Goal: Information Seeking & Learning: Learn about a topic

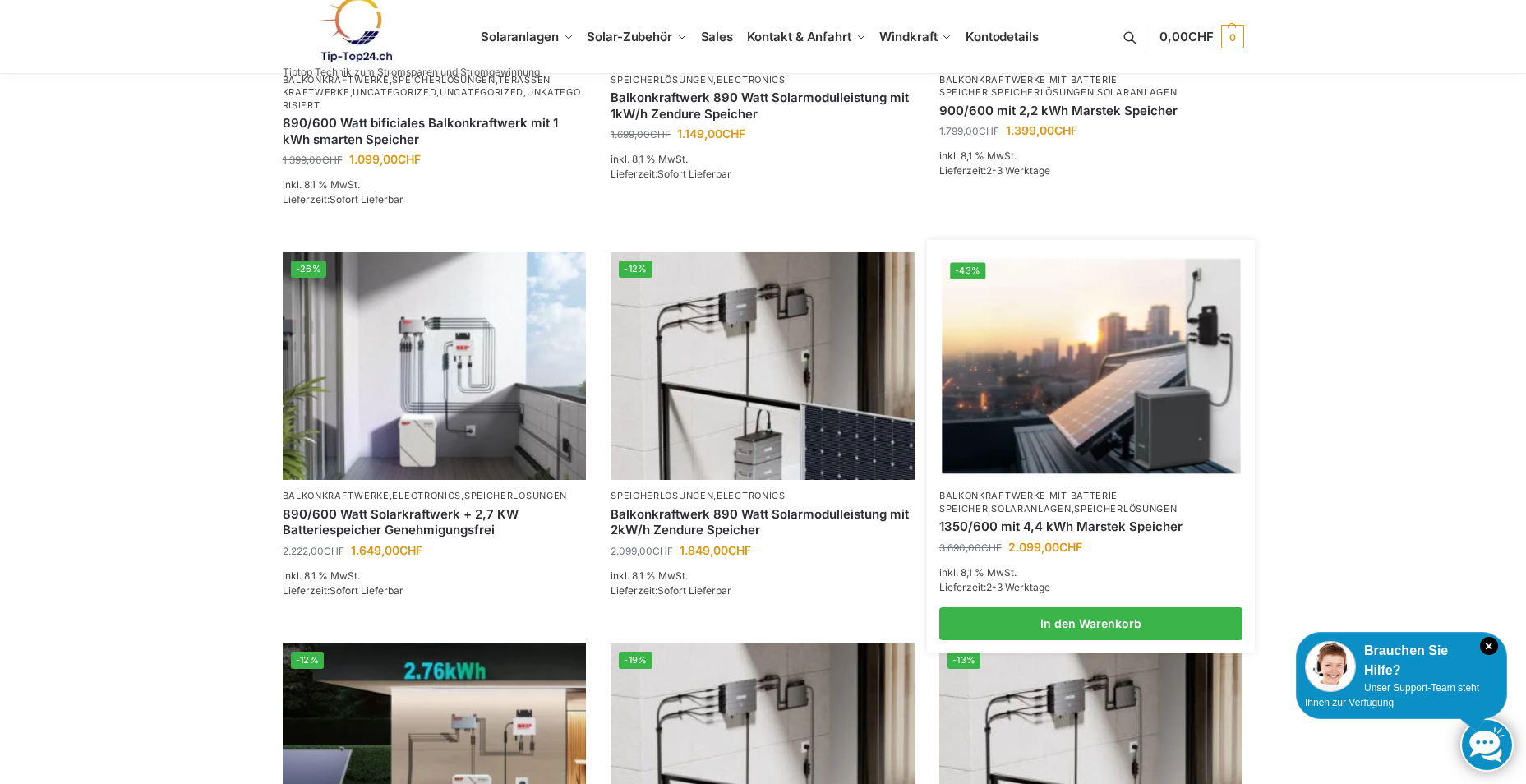
click at [1139, 323] on img at bounding box center [1091, 366] width 298 height 224
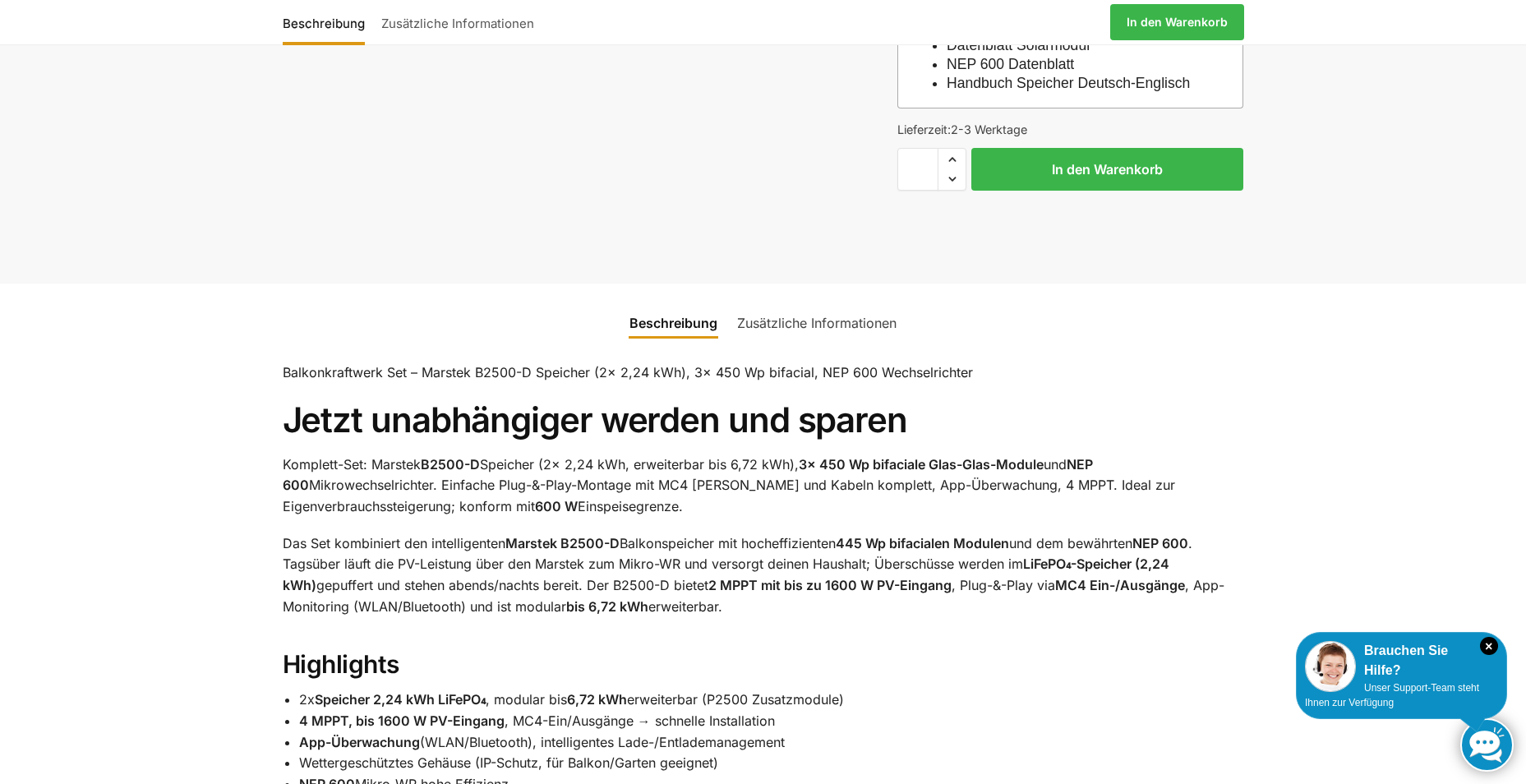
scroll to position [506, 0]
click at [840, 342] on link "Zusätzliche Informationen" at bounding box center [816, 322] width 179 height 40
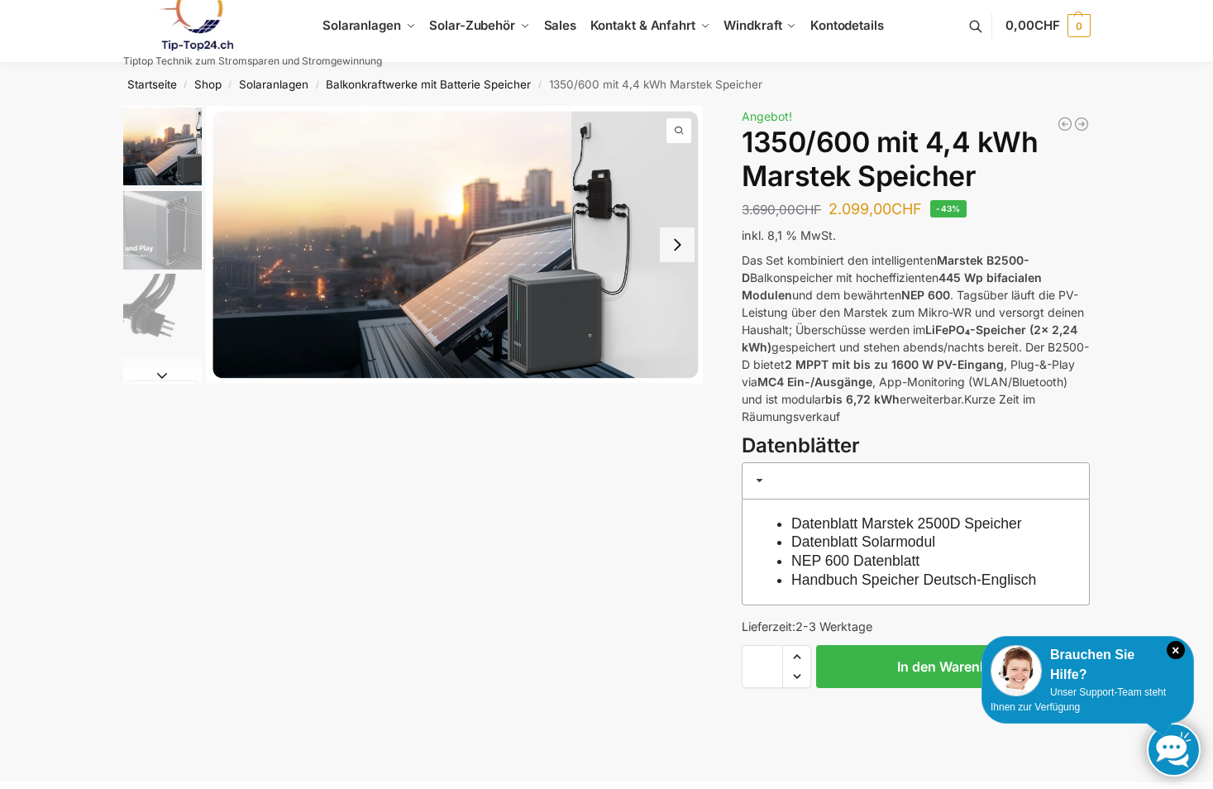
scroll to position [15, 0]
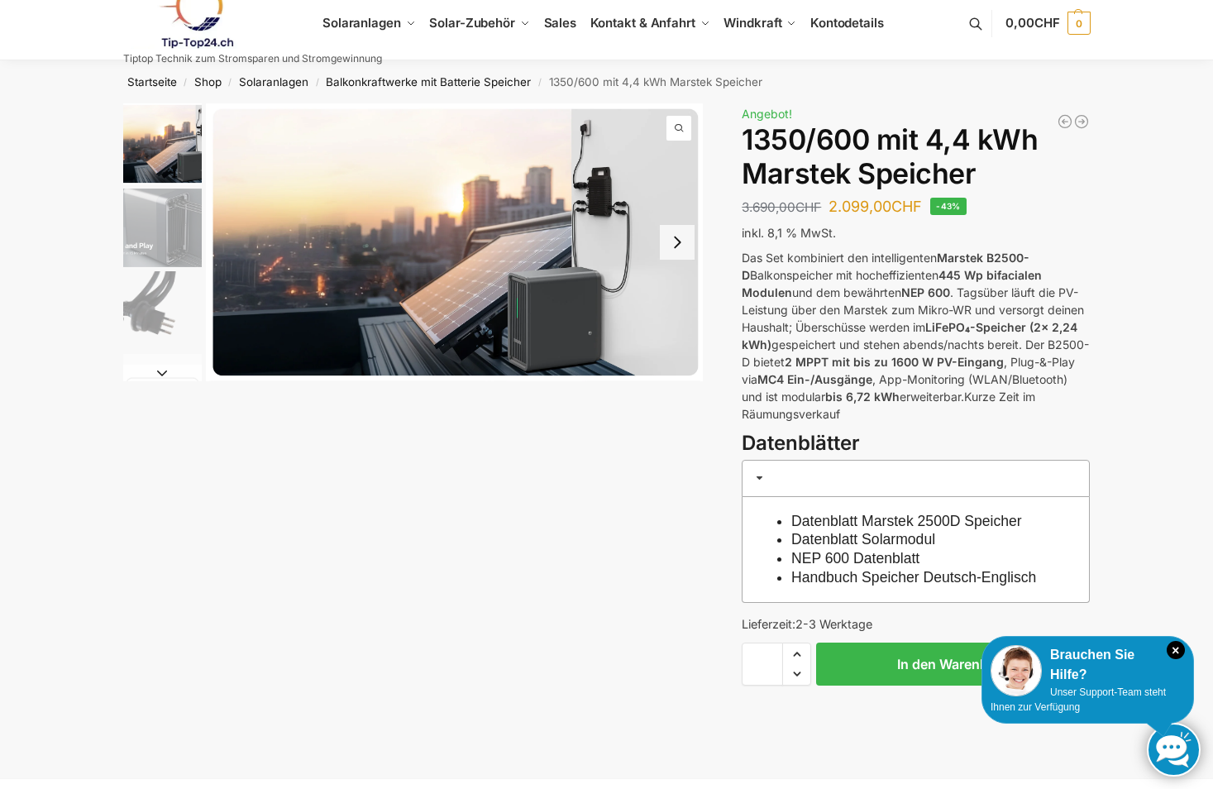
click at [679, 236] on button "Next slide" at bounding box center [677, 242] width 35 height 35
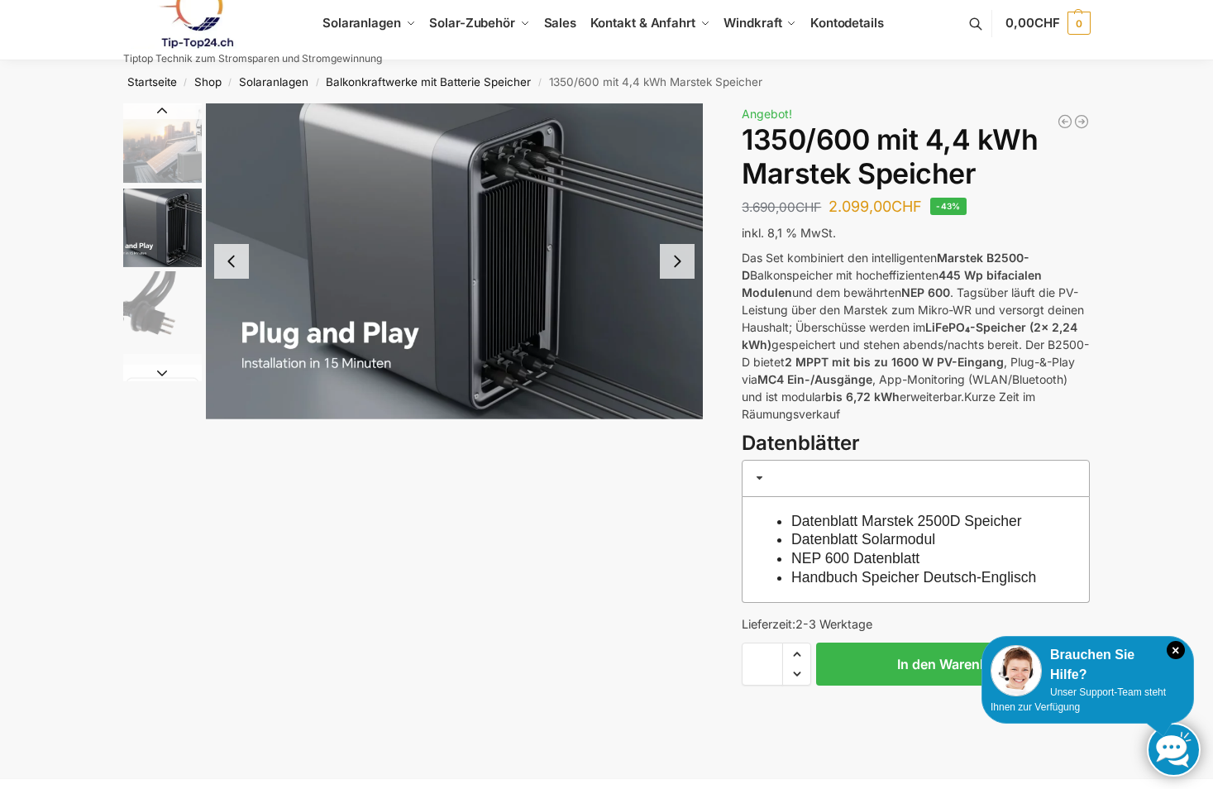
click at [679, 236] on img "2 / 9" at bounding box center [455, 261] width 498 height 316
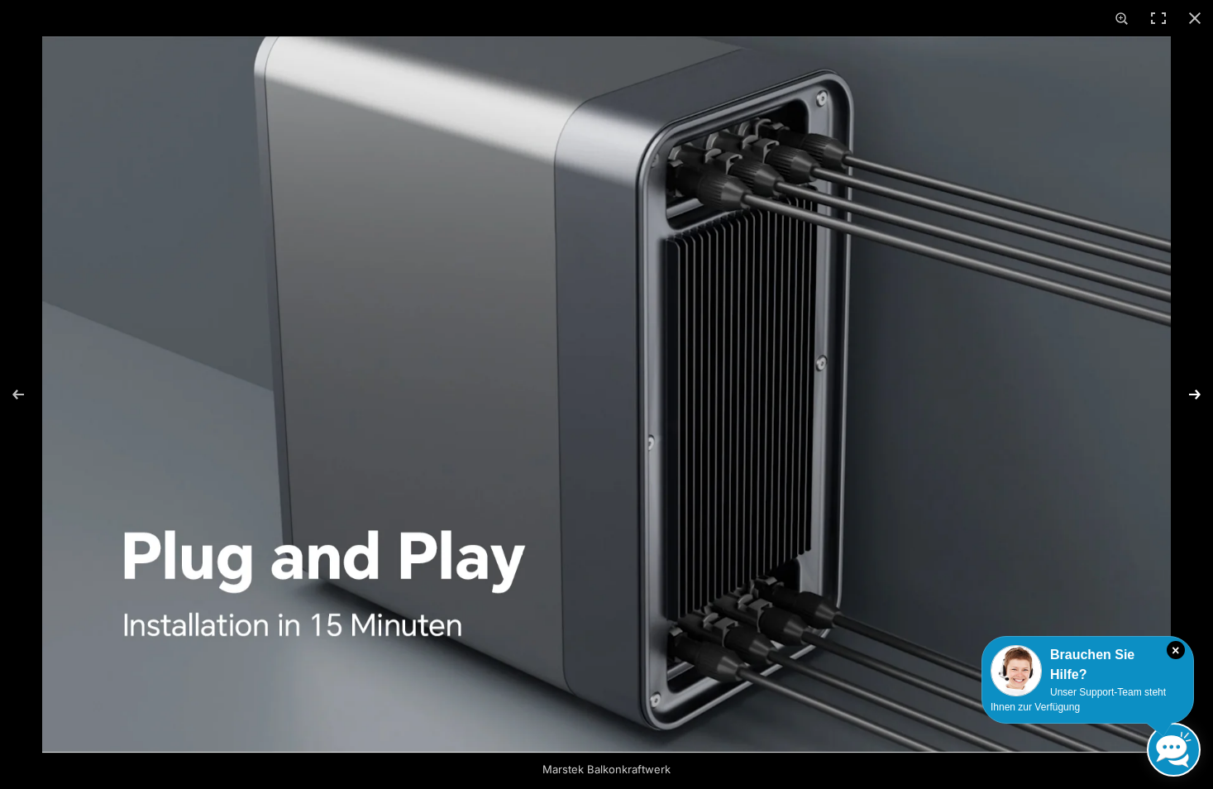
click at [1198, 396] on button "Next (arrow right)" at bounding box center [1184, 394] width 58 height 83
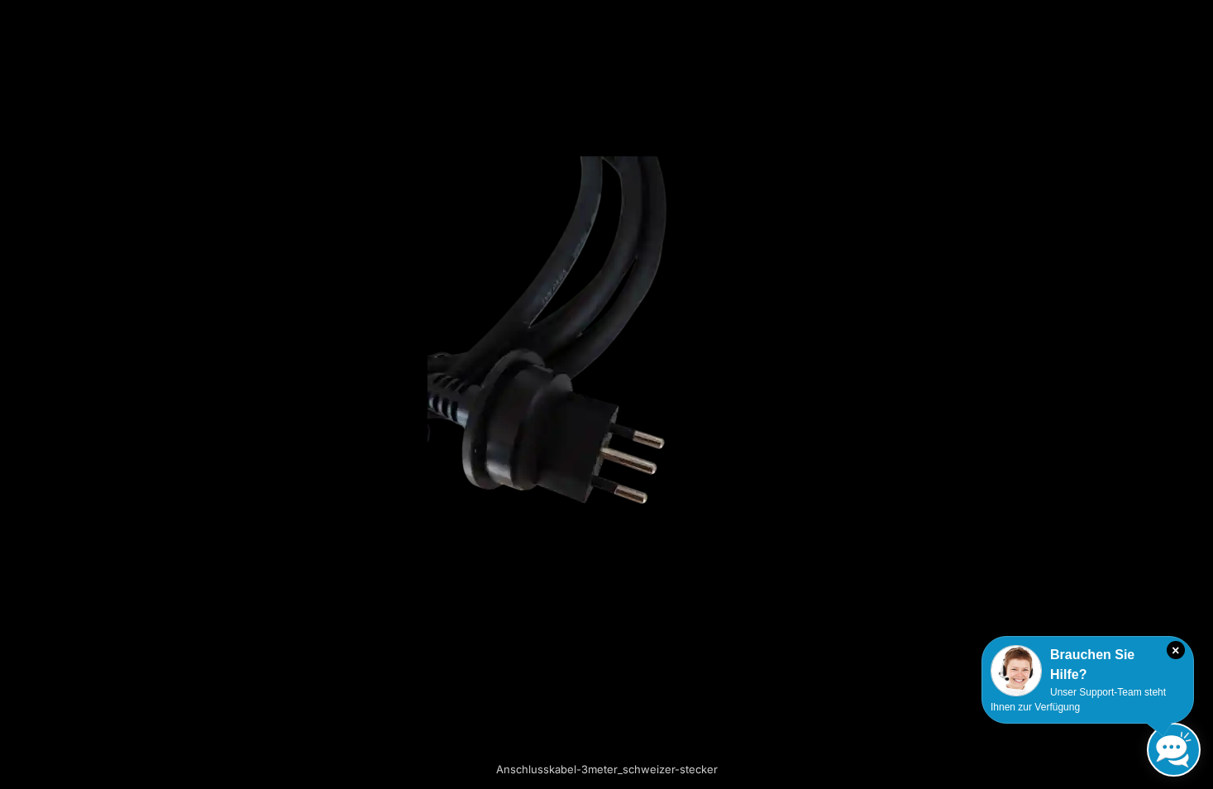
click at [1198, 396] on button "Next (arrow right)" at bounding box center [1184, 394] width 58 height 83
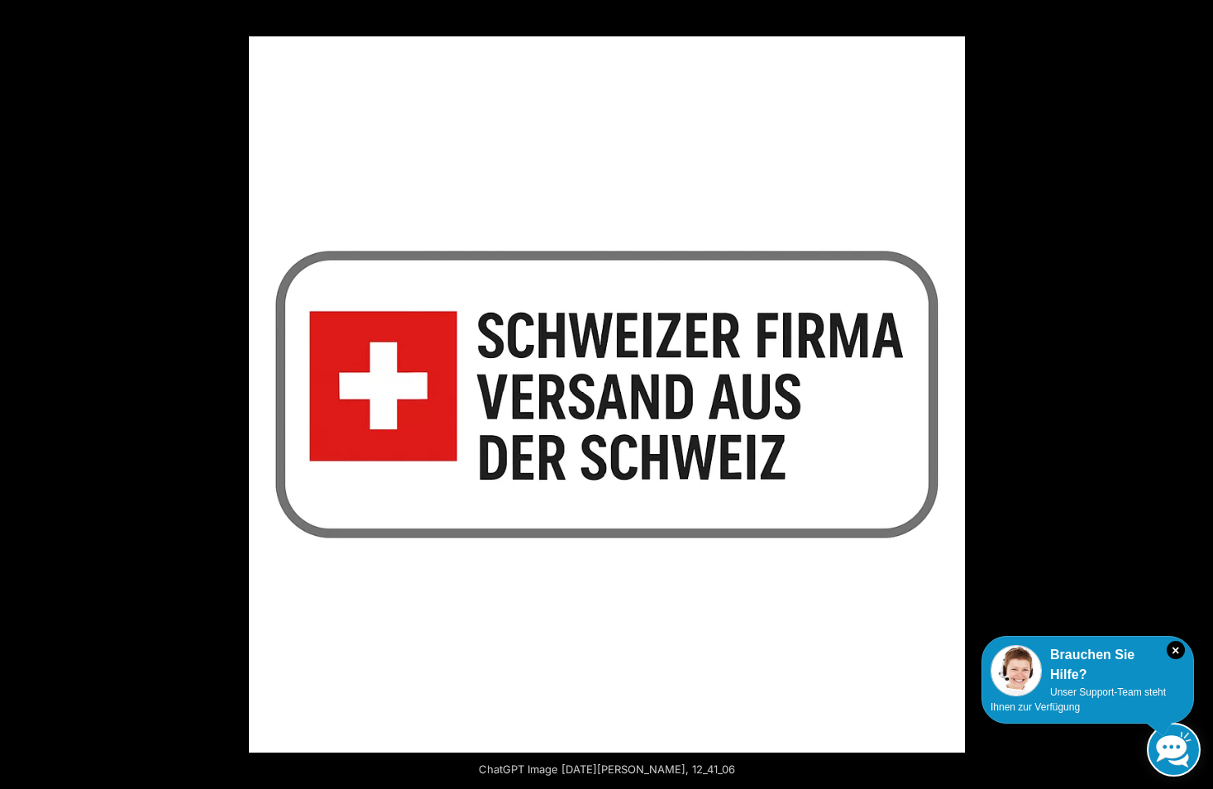
click at [1198, 396] on button "Next (arrow right)" at bounding box center [1184, 394] width 58 height 83
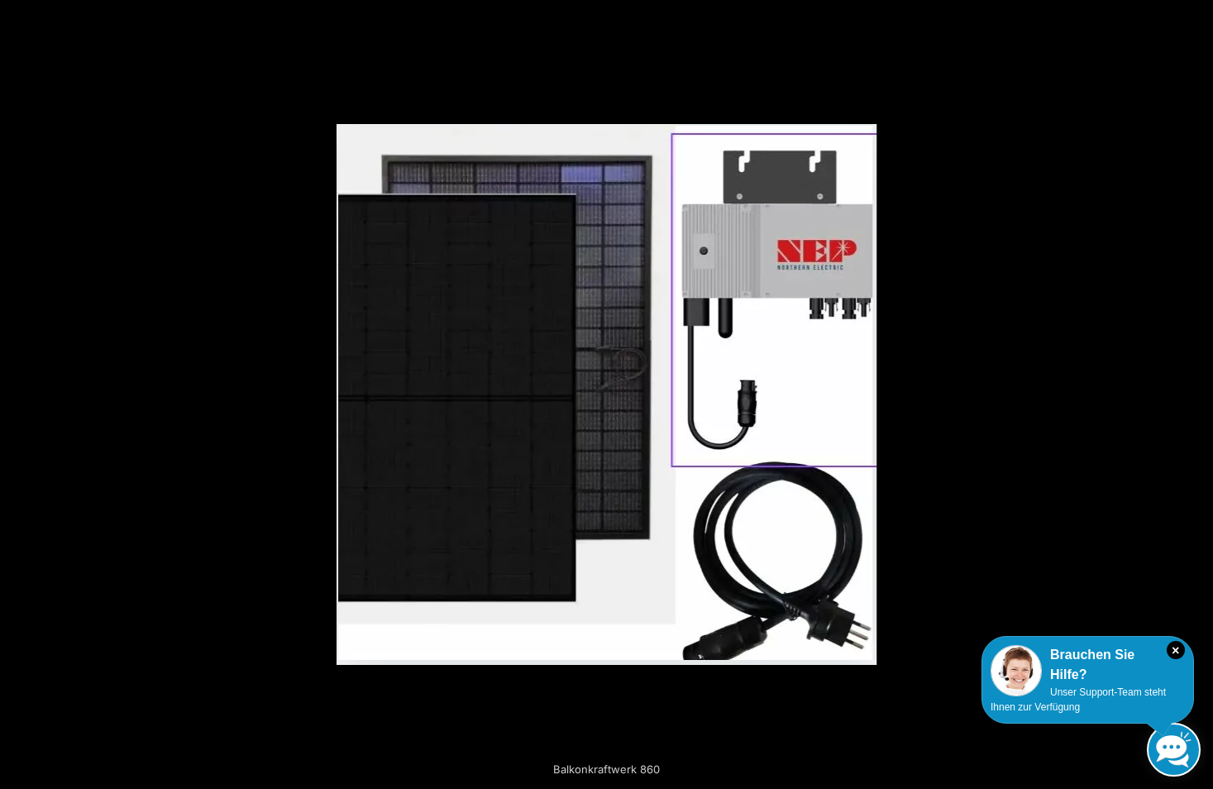
click at [1198, 396] on button "Next (arrow right)" at bounding box center [1184, 394] width 58 height 83
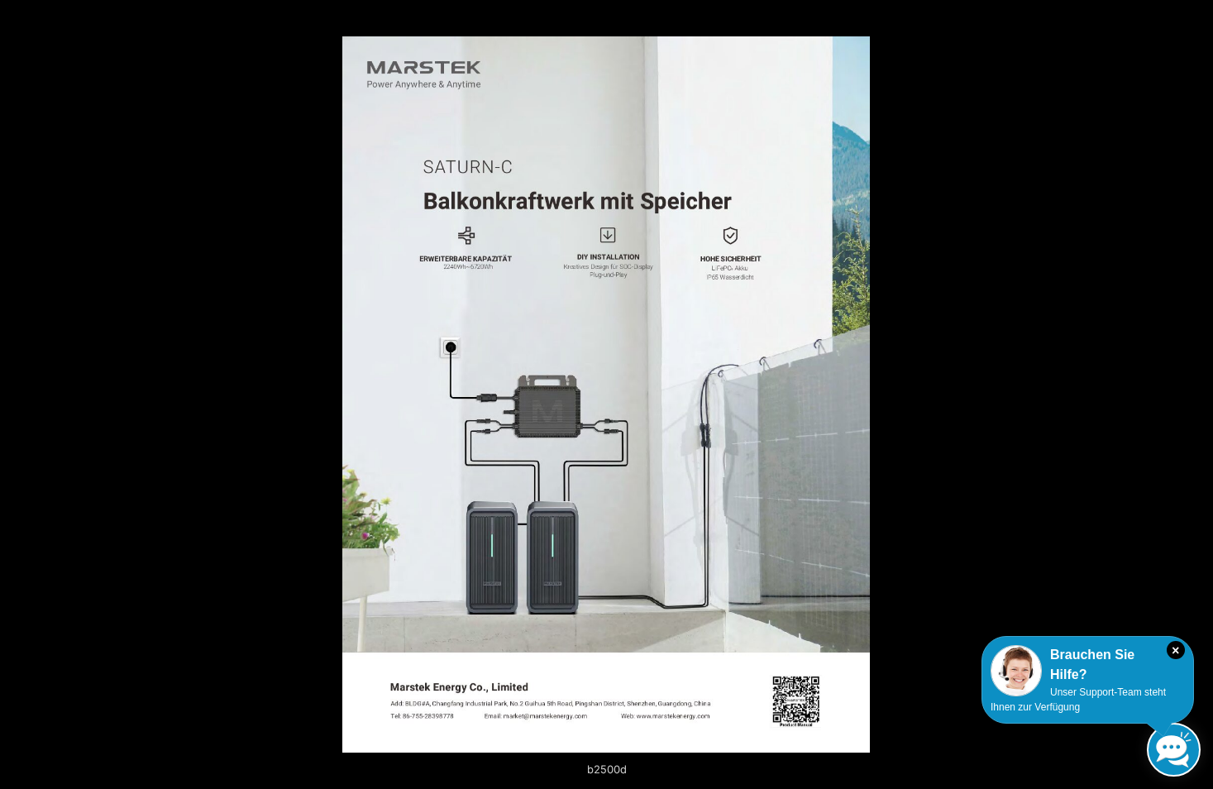
click at [1198, 396] on button "Next (arrow right)" at bounding box center [1184, 394] width 58 height 83
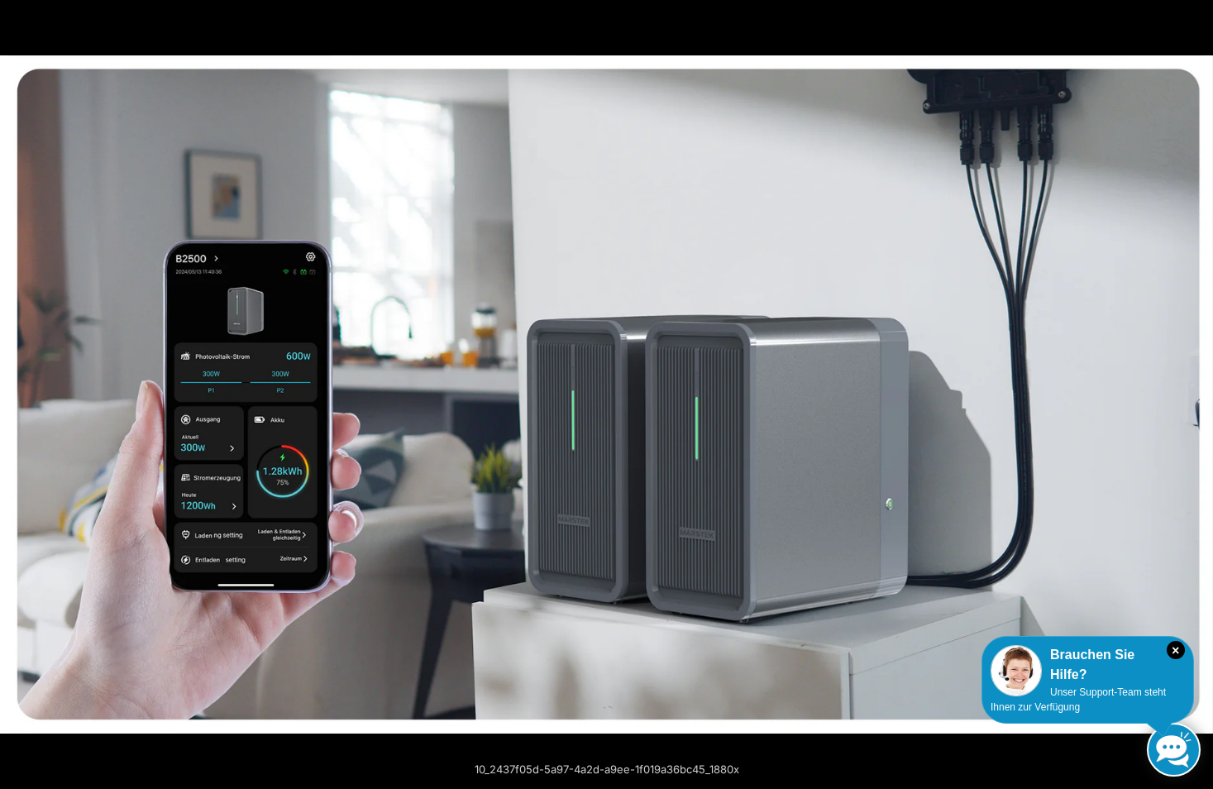
click at [1193, 397] on button "Next (arrow right)" at bounding box center [1184, 394] width 58 height 83
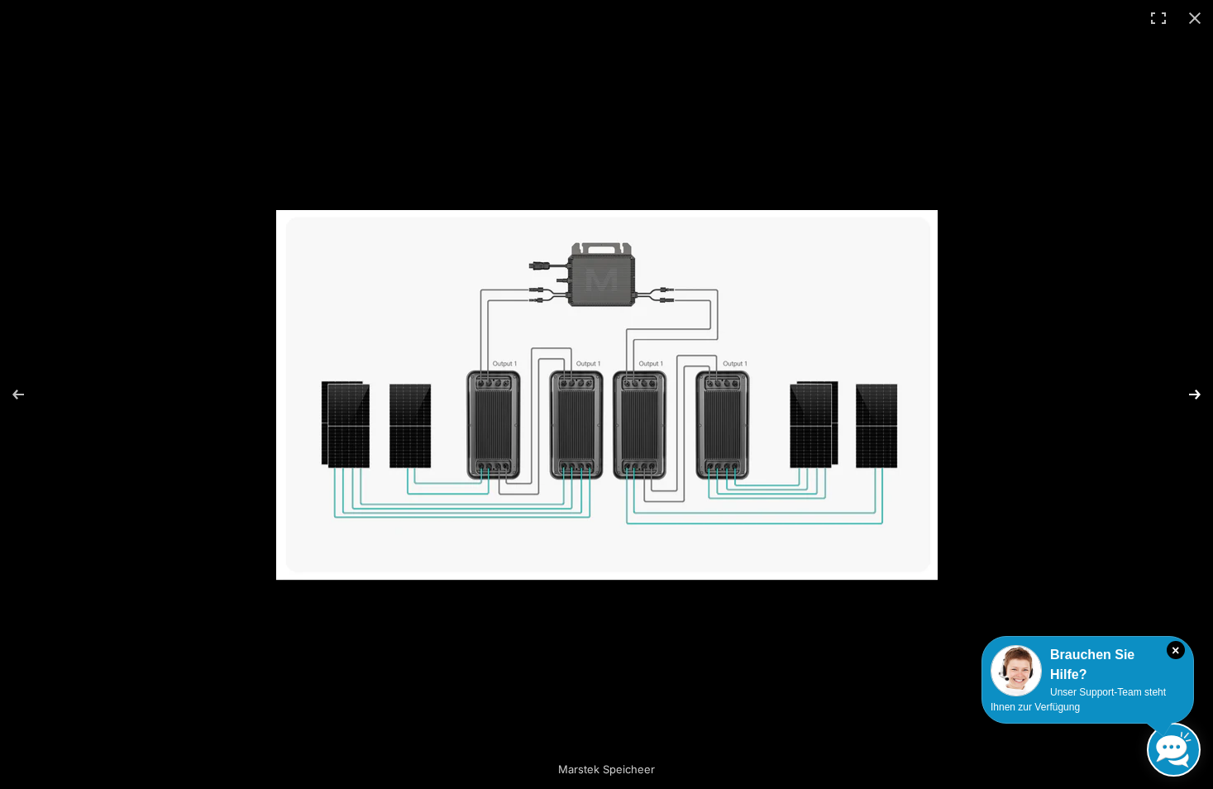
click at [1196, 396] on button "Next (arrow right)" at bounding box center [1184, 394] width 58 height 83
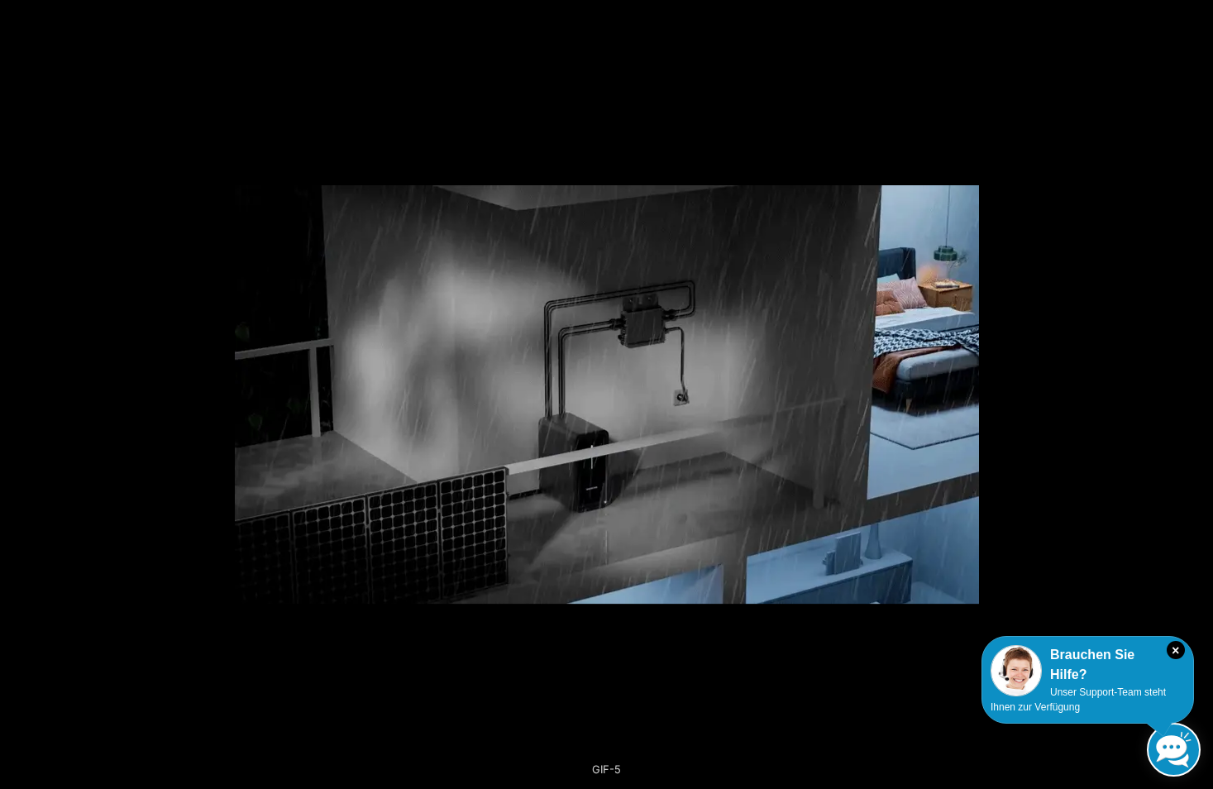
click at [1196, 396] on button "Next (arrow right)" at bounding box center [1184, 394] width 58 height 83
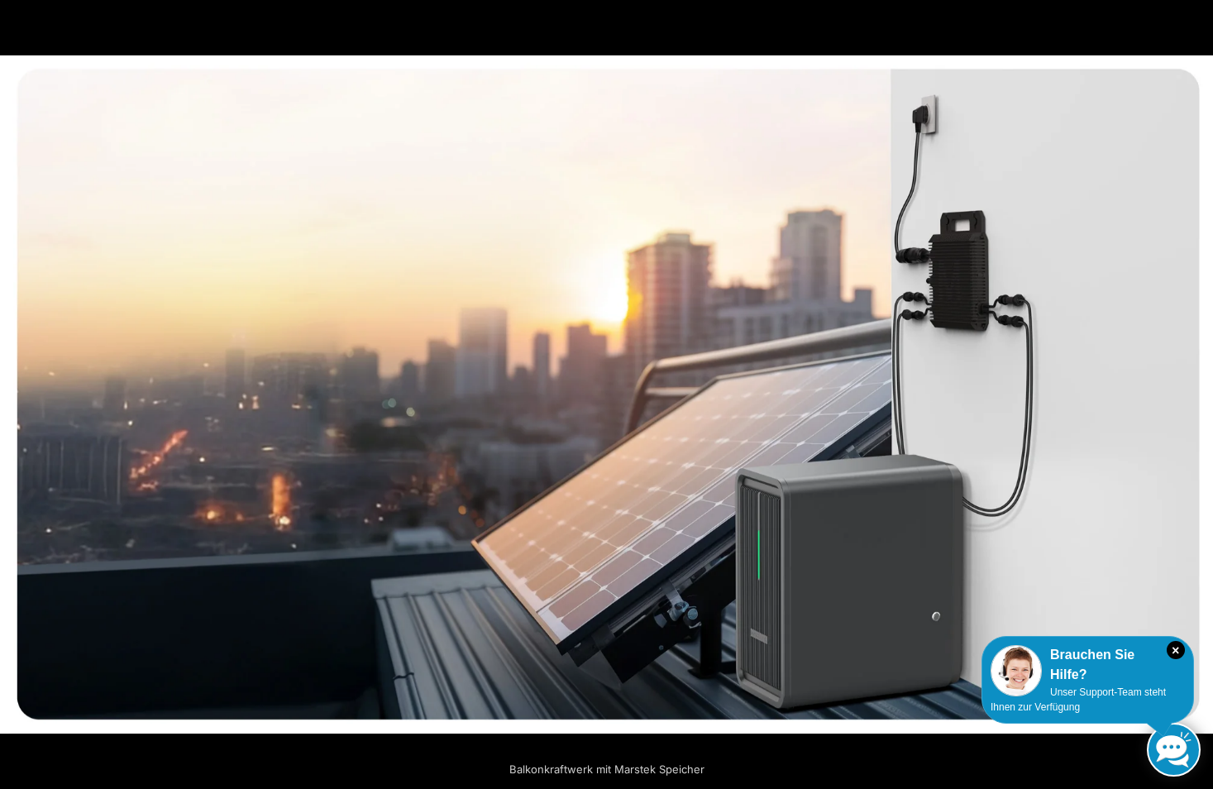
click at [1196, 396] on button "Next (arrow right)" at bounding box center [1184, 394] width 58 height 83
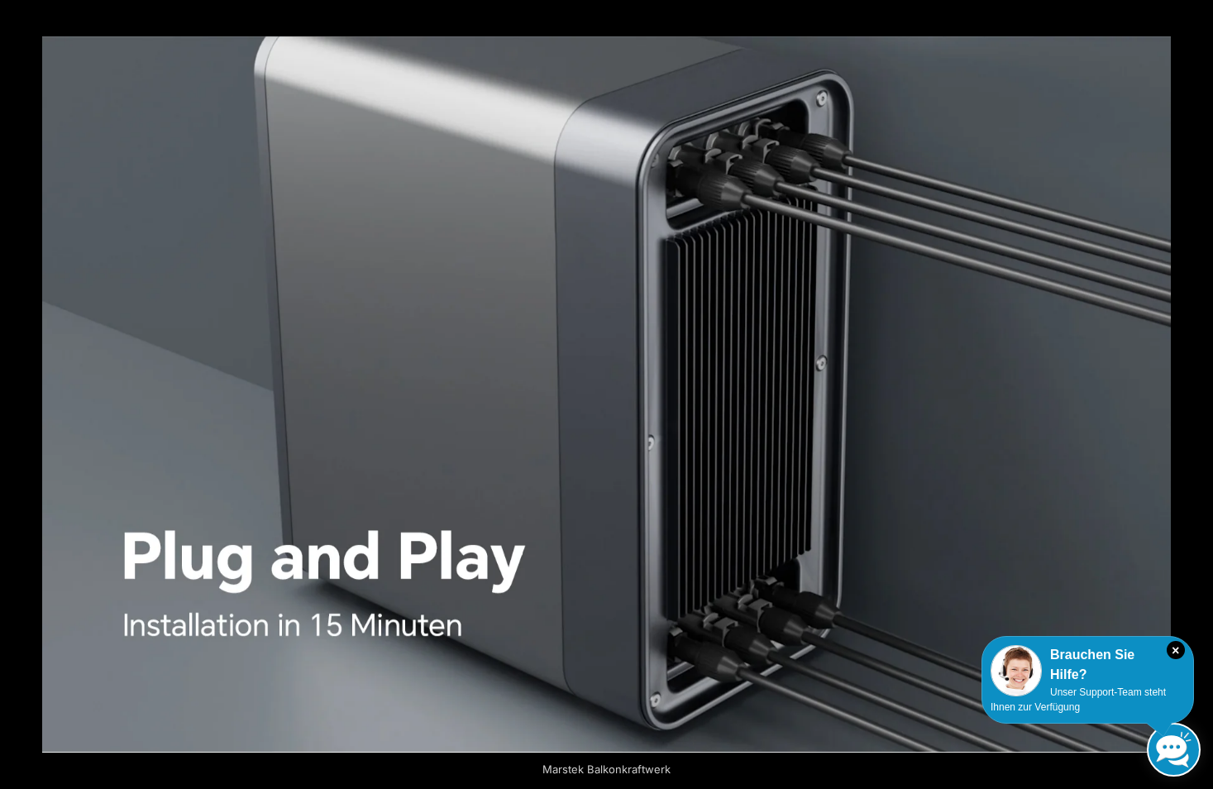
click at [1196, 396] on button "Next (arrow right)" at bounding box center [1184, 394] width 58 height 83
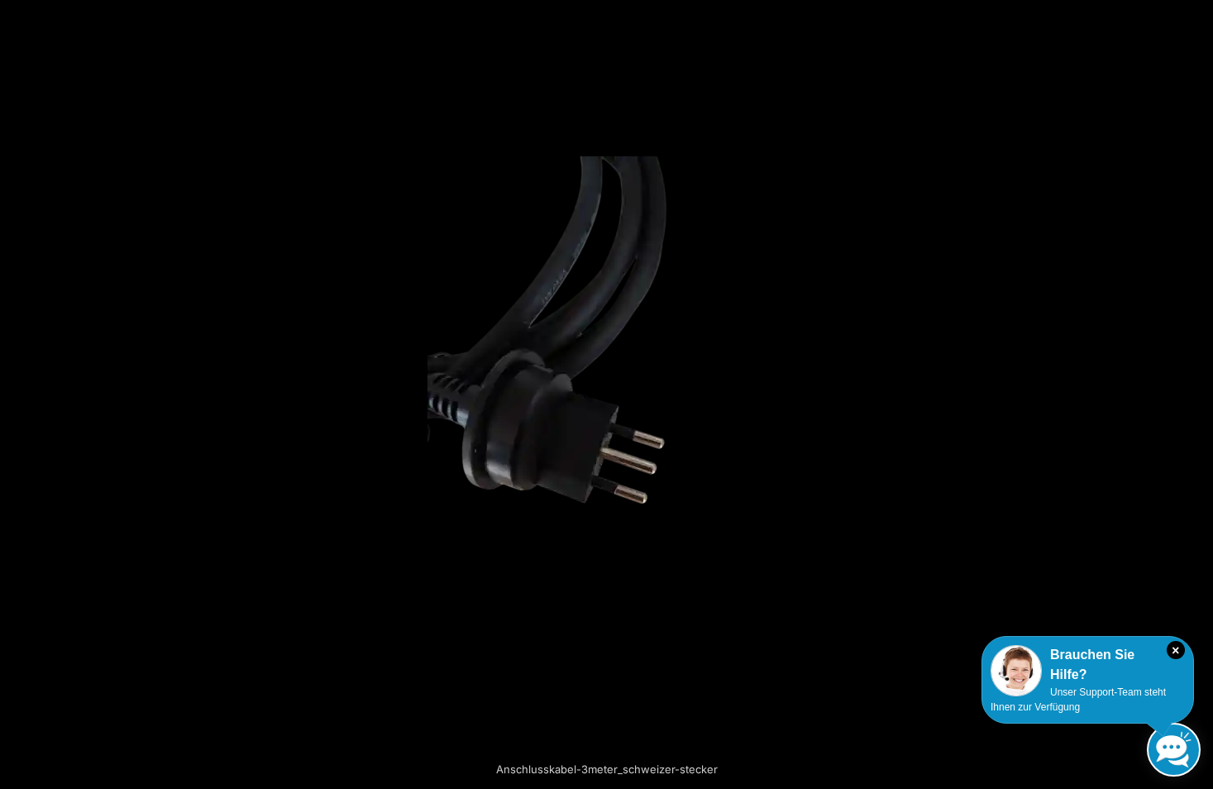
click at [1196, 396] on button "Next (arrow right)" at bounding box center [1184, 394] width 58 height 83
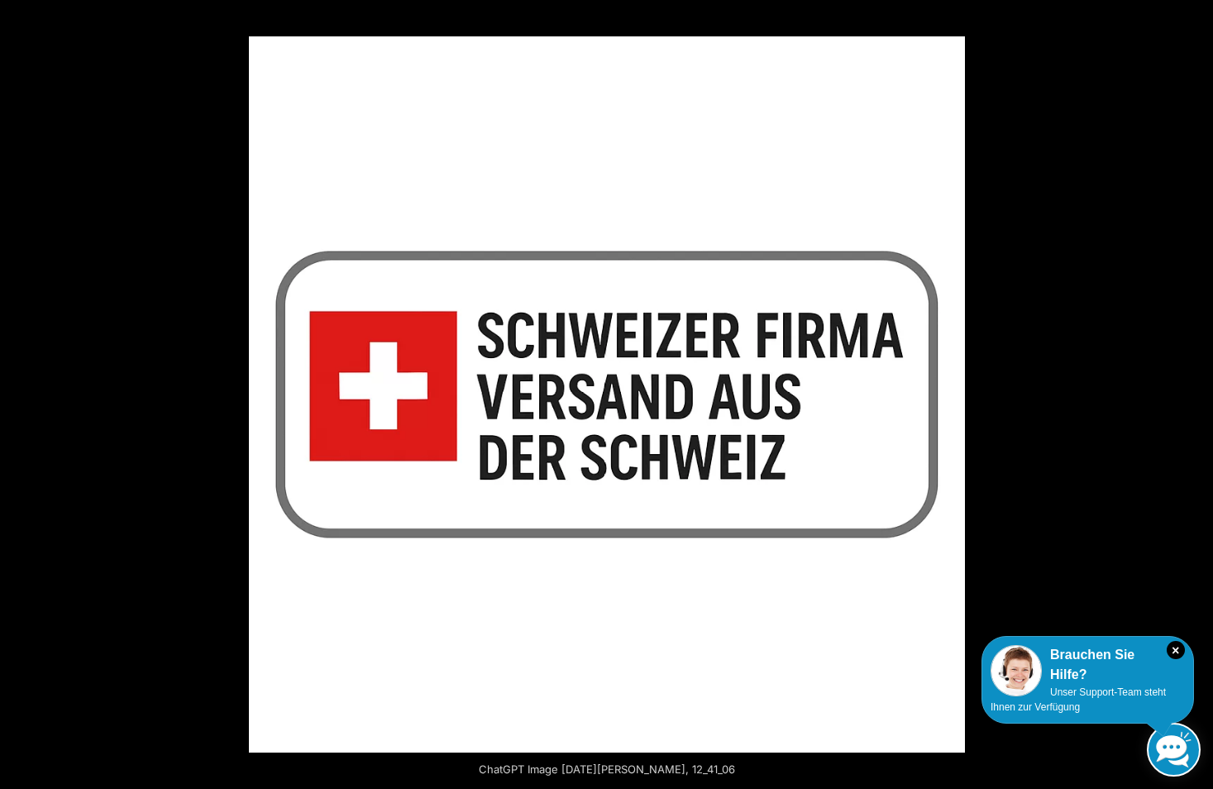
click at [1196, 396] on button "Next (arrow right)" at bounding box center [1184, 394] width 58 height 83
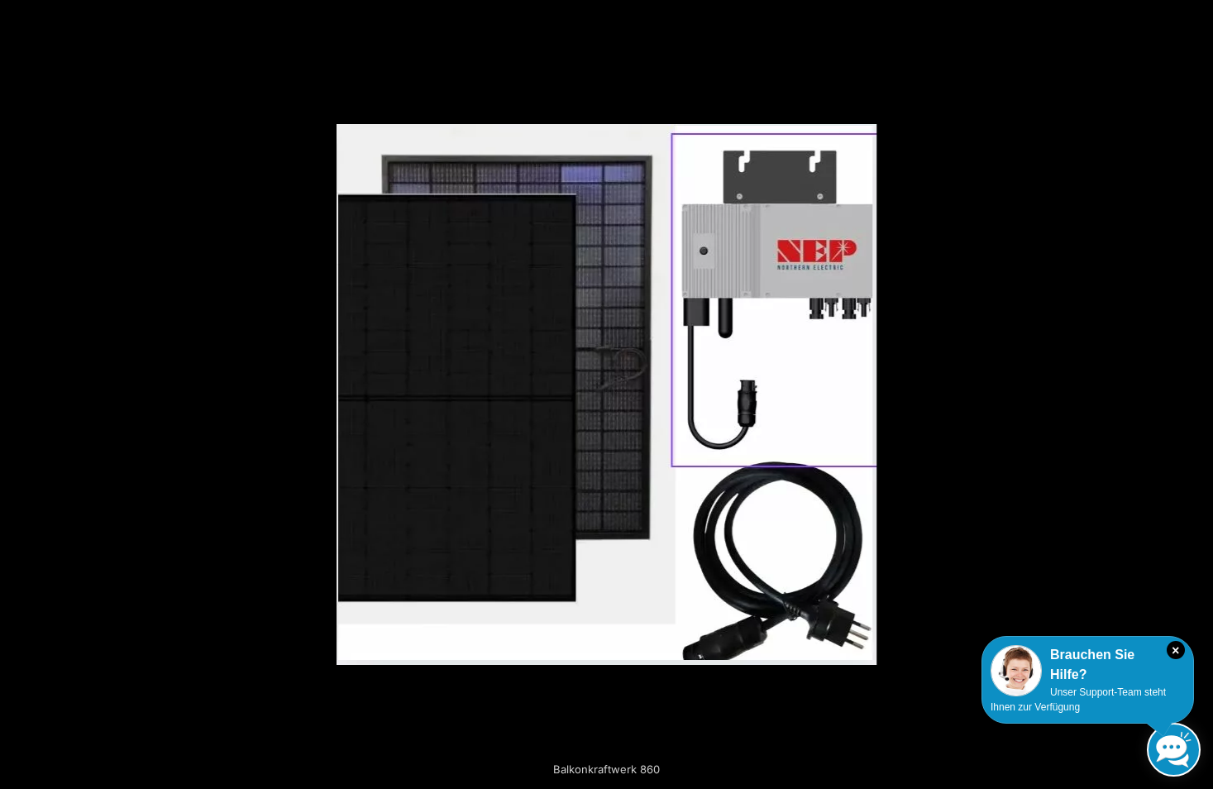
click at [1196, 396] on button "Next (arrow right)" at bounding box center [1184, 394] width 58 height 83
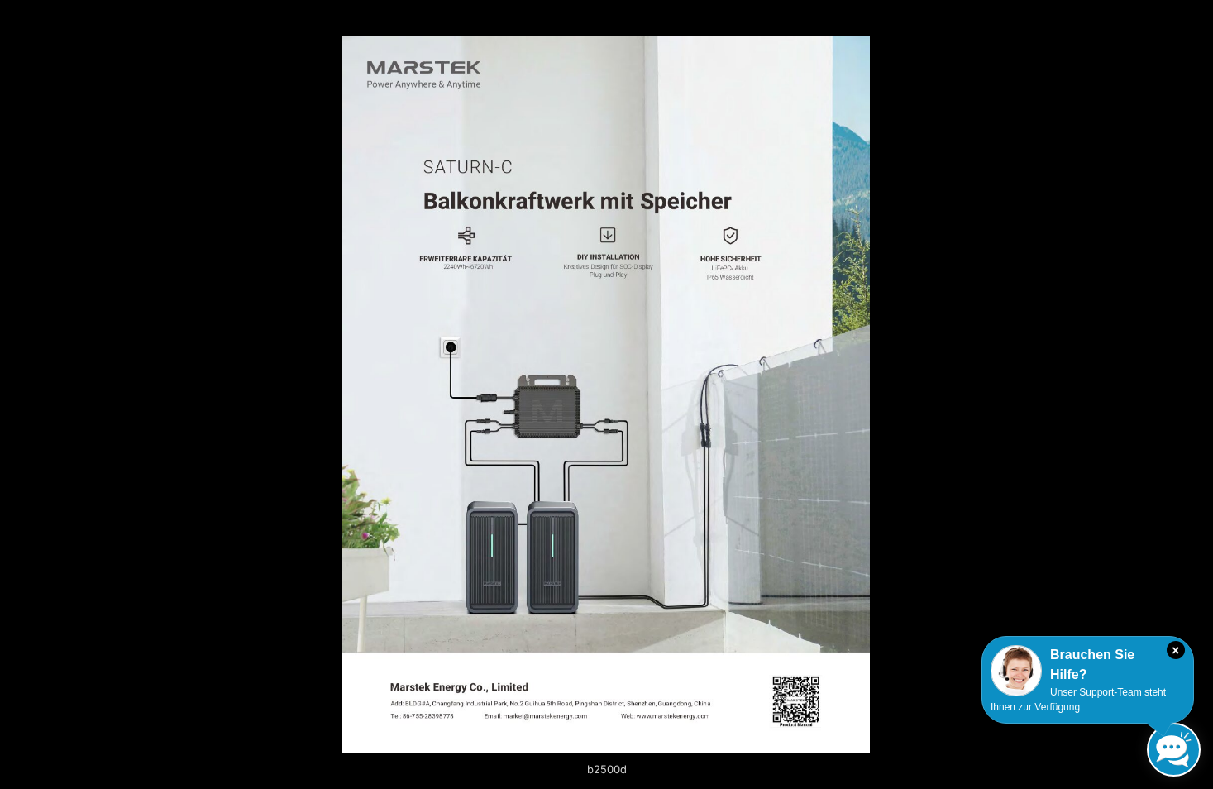
click at [1196, 396] on button "Next (arrow right)" at bounding box center [1184, 394] width 58 height 83
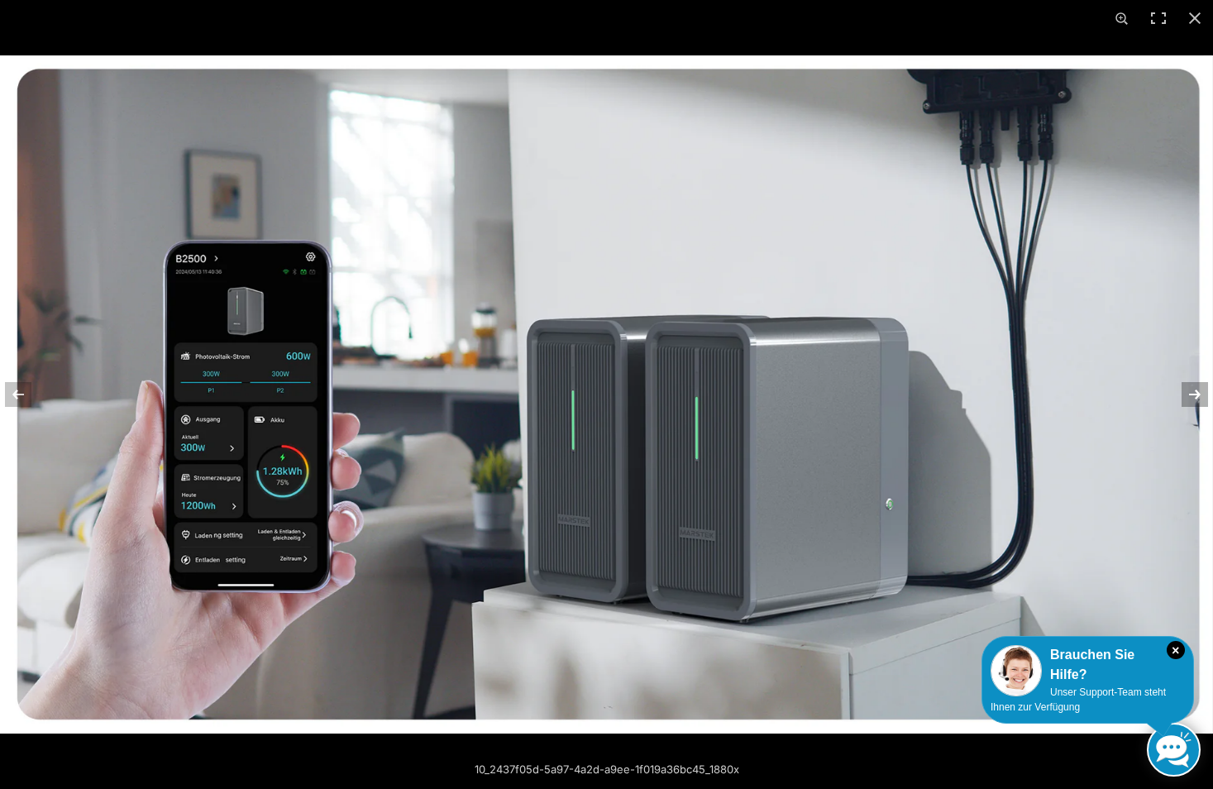
click at [1184, 396] on button "Next (arrow right)" at bounding box center [1184, 394] width 58 height 83
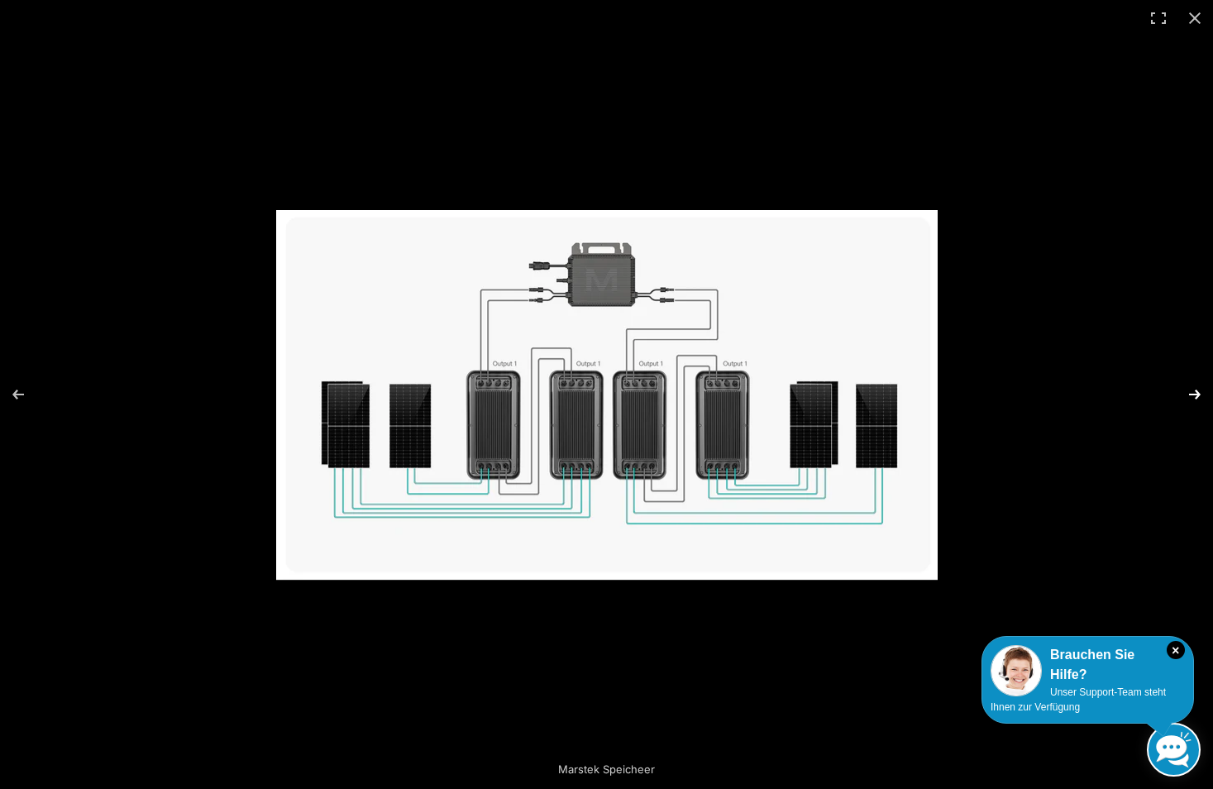
click at [1184, 396] on button "Next (arrow right)" at bounding box center [1184, 394] width 58 height 83
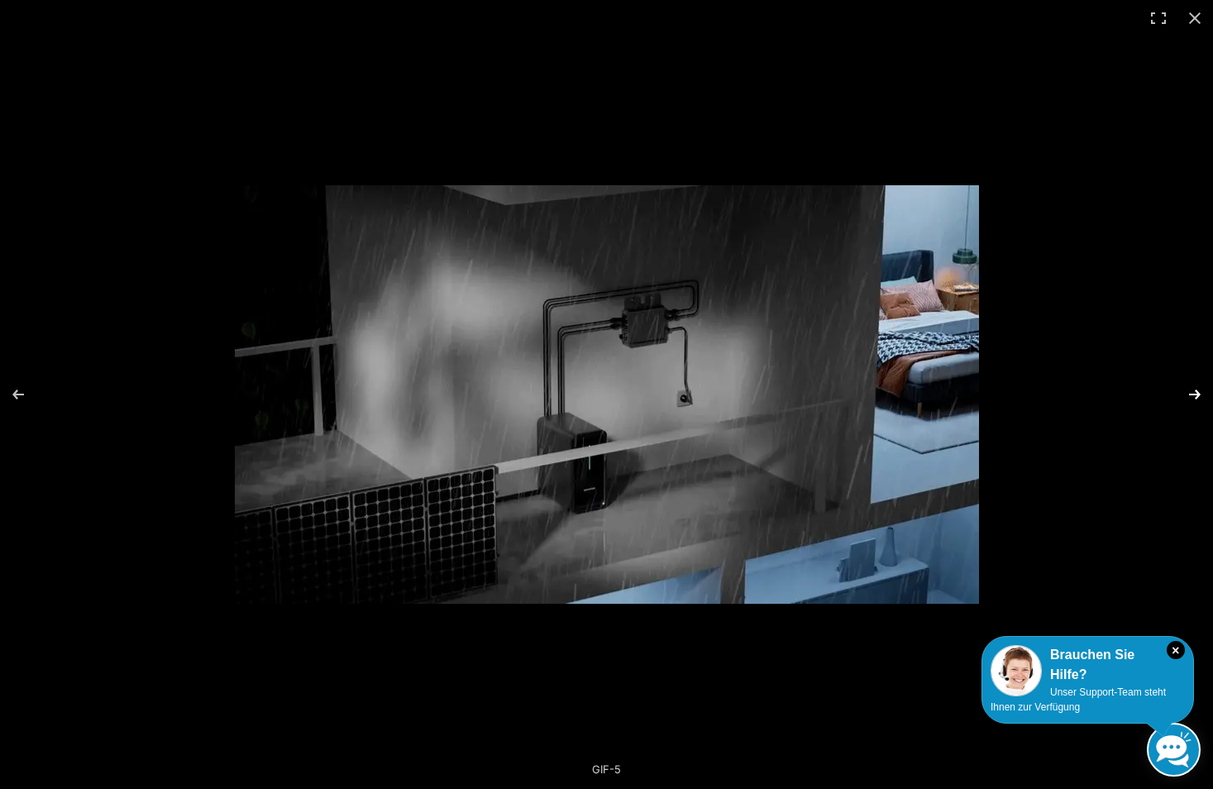
scroll to position [168, 0]
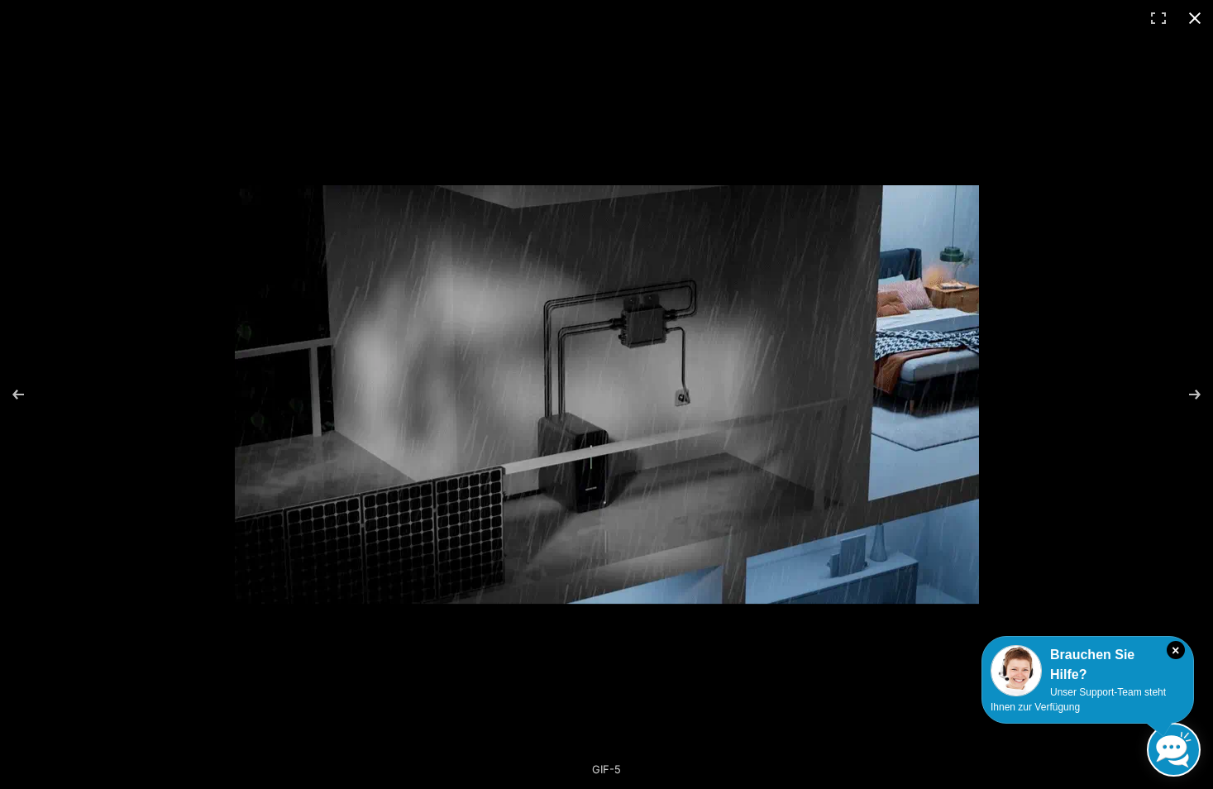
click at [1201, 15] on button "Close (Esc)" at bounding box center [1194, 18] width 36 height 36
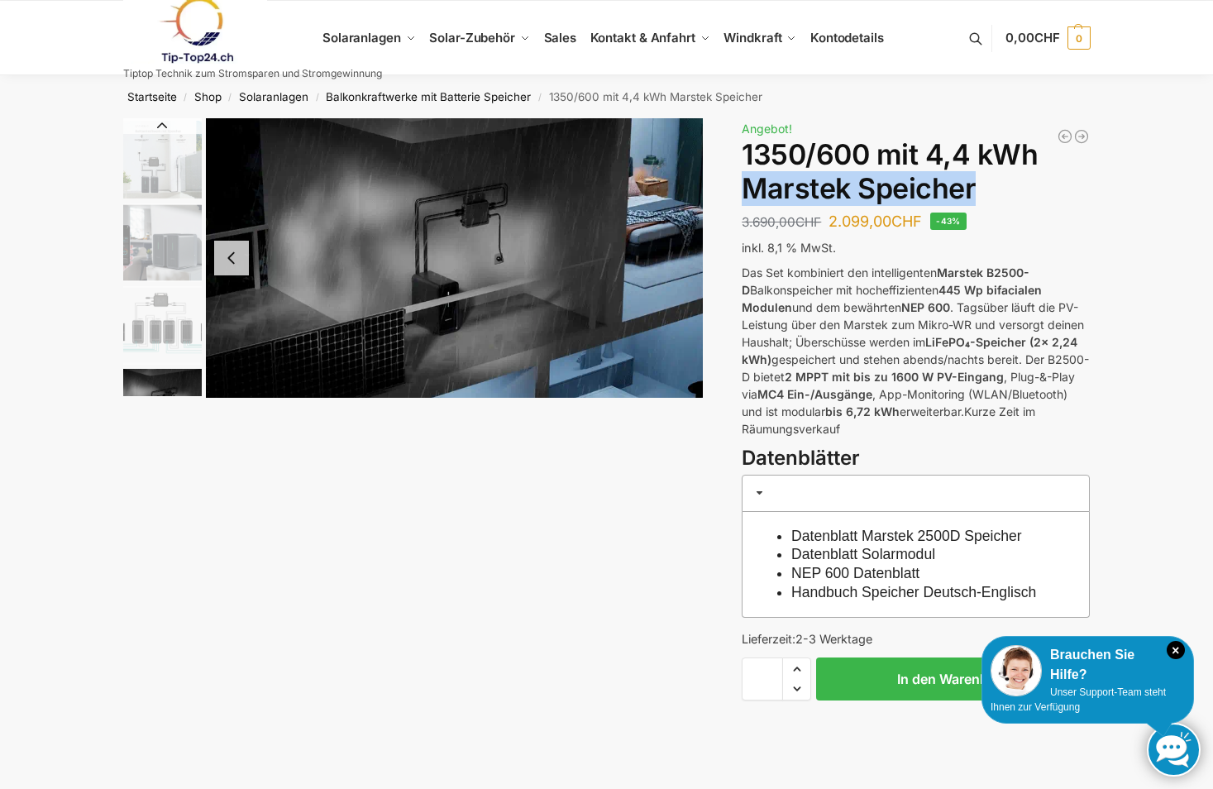
drag, startPoint x: 746, startPoint y: 191, endPoint x: 978, endPoint y: 185, distance: 231.5
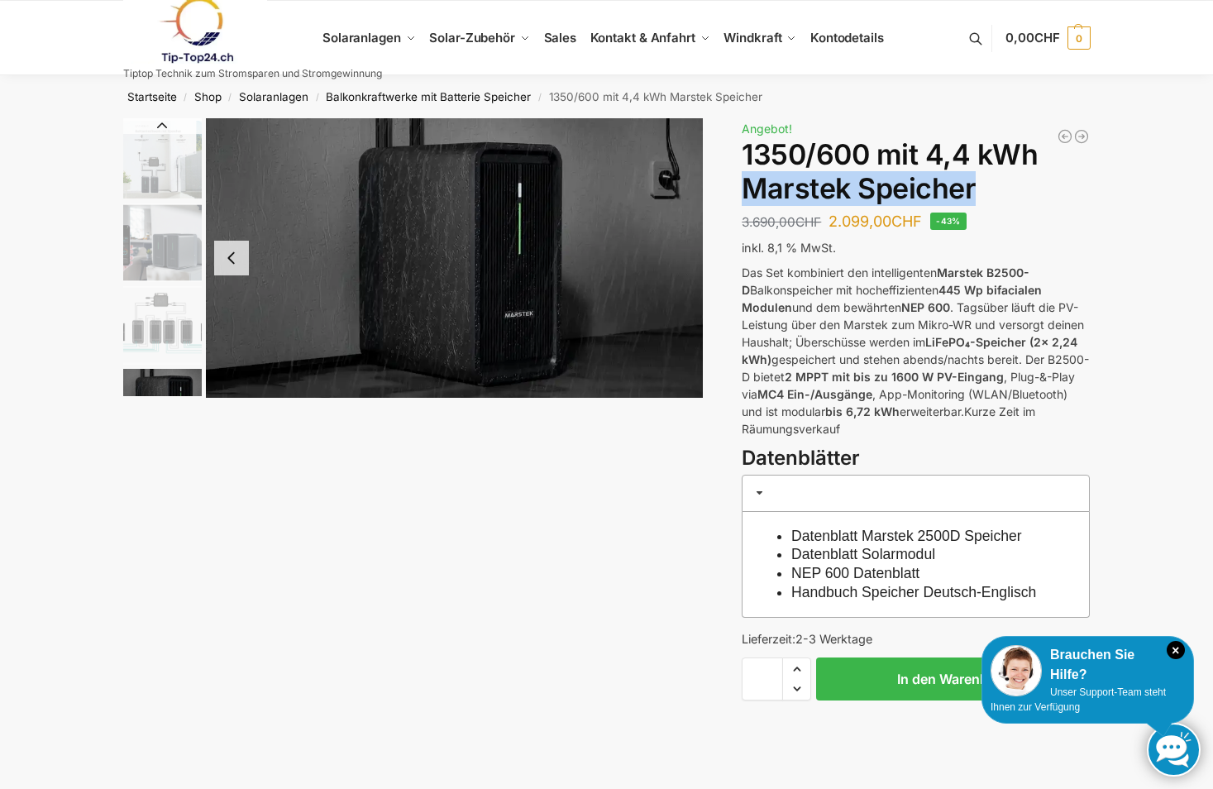
click at [978, 185] on h1 "1350/600 mit 4,4 kWh Marstek Speicher" at bounding box center [915, 172] width 348 height 68
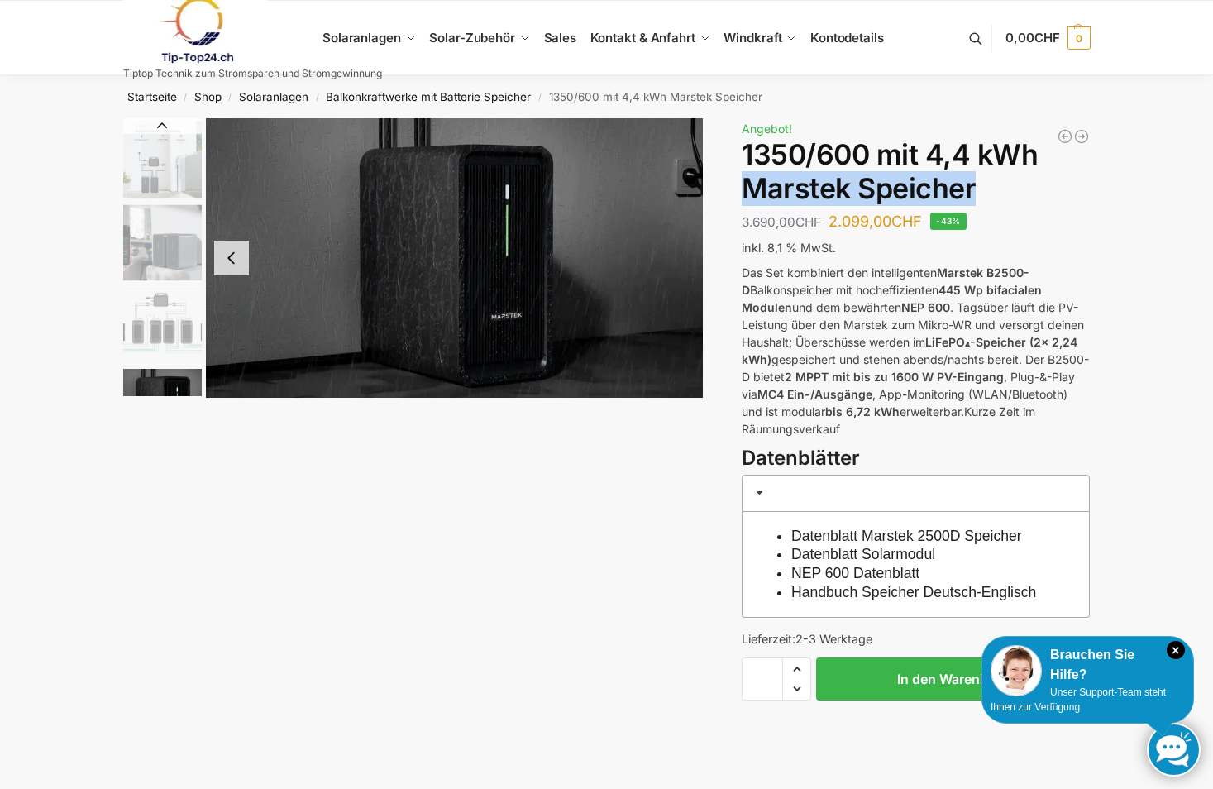
copy h1 "Marstek Speicher"
